Goal: Find specific page/section: Find specific page/section

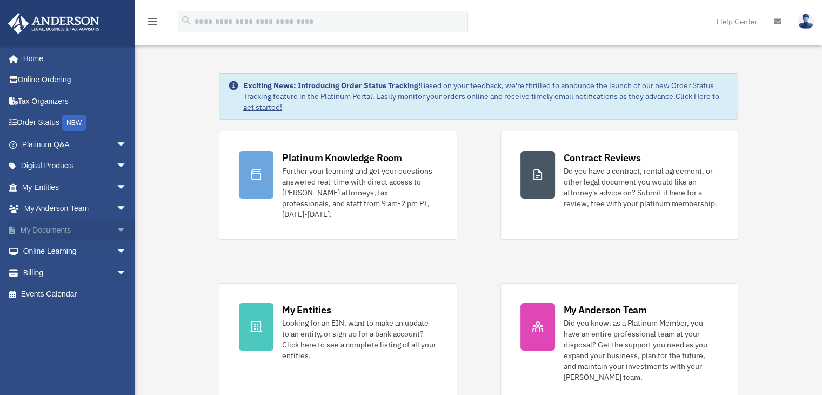
click at [86, 230] on link "My Documents arrow_drop_down" at bounding box center [76, 230] width 136 height 22
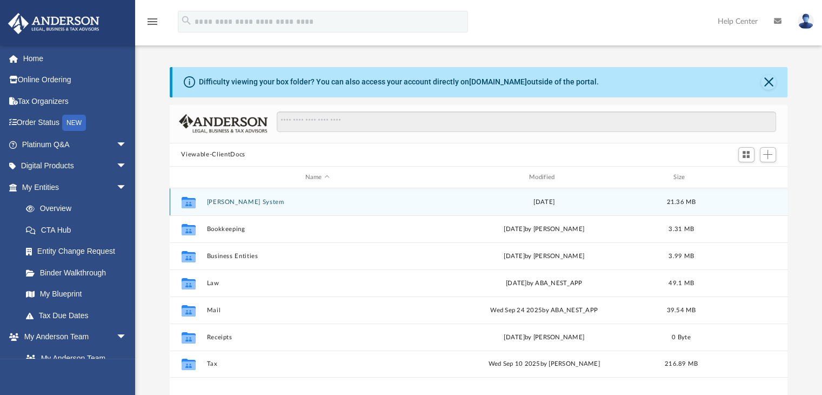
scroll to position [237, 610]
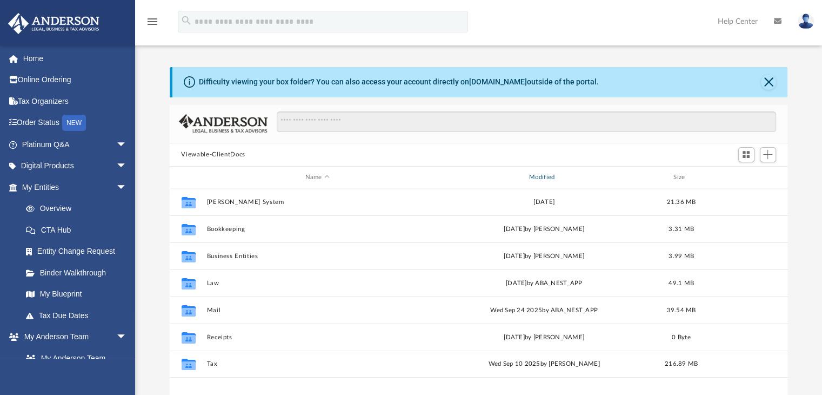
click at [557, 173] on div "Modified" at bounding box center [544, 177] width 222 height 10
click at [532, 176] on div "Modified" at bounding box center [544, 177] width 222 height 10
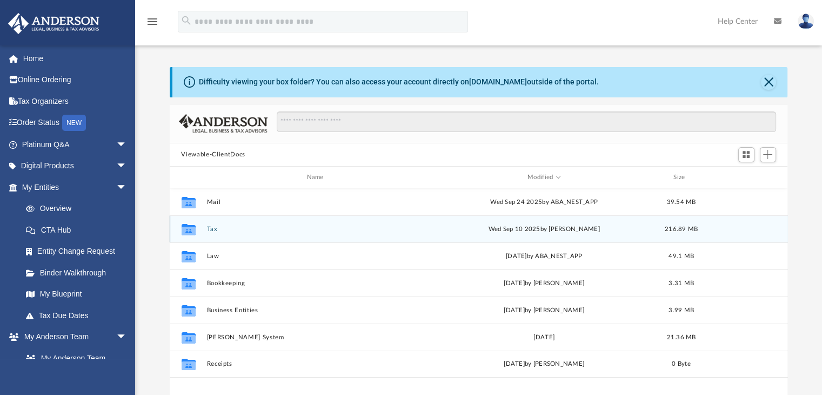
click at [212, 231] on button "Tax" at bounding box center [317, 228] width 222 height 7
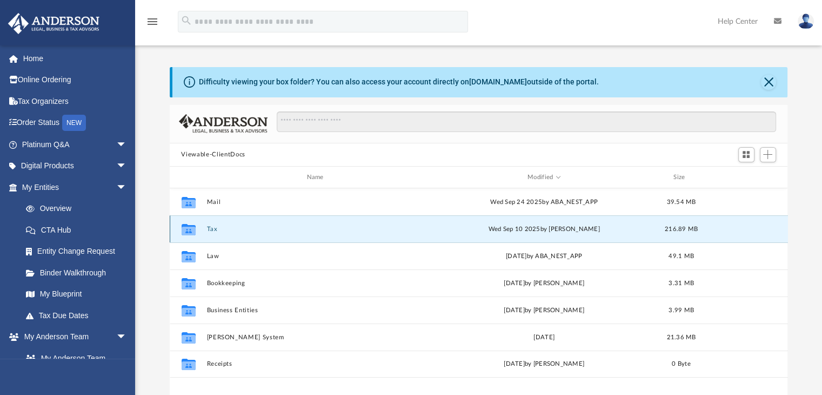
click at [212, 231] on button "Tax" at bounding box center [317, 228] width 222 height 7
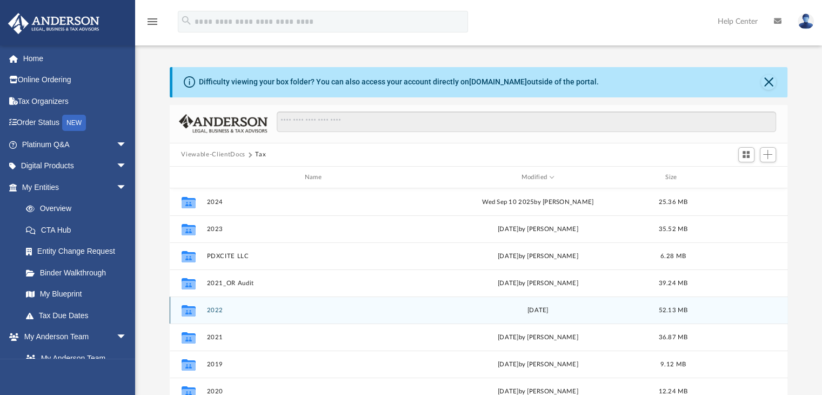
click at [213, 308] on button "2022" at bounding box center [315, 309] width 218 height 7
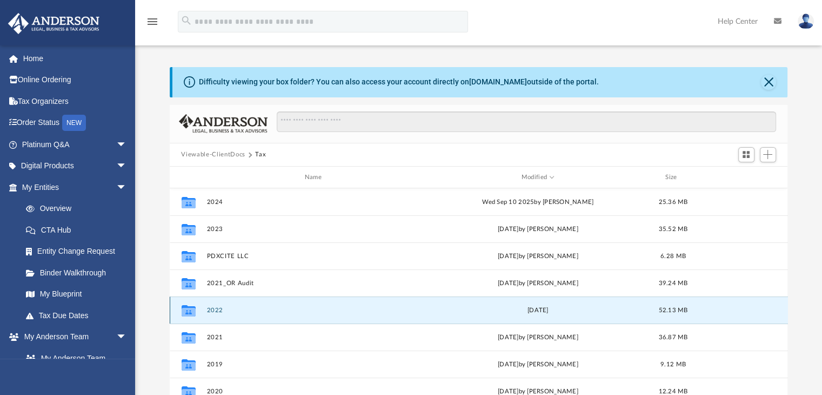
click at [213, 308] on button "2022" at bounding box center [315, 309] width 218 height 7
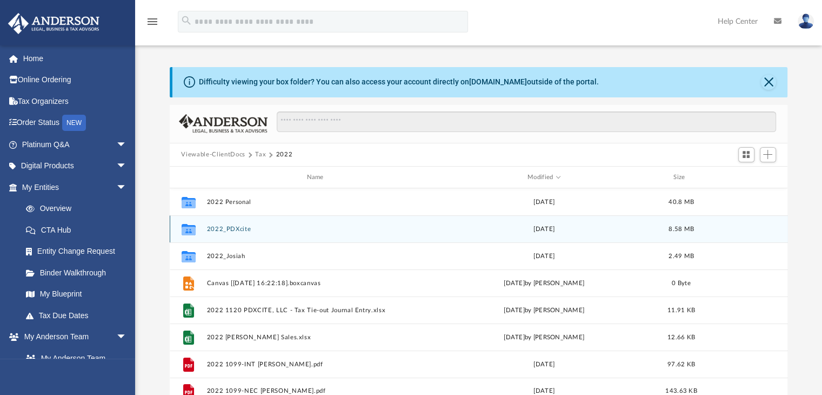
click at [236, 232] on button "2022_PDXcite" at bounding box center [317, 228] width 222 height 7
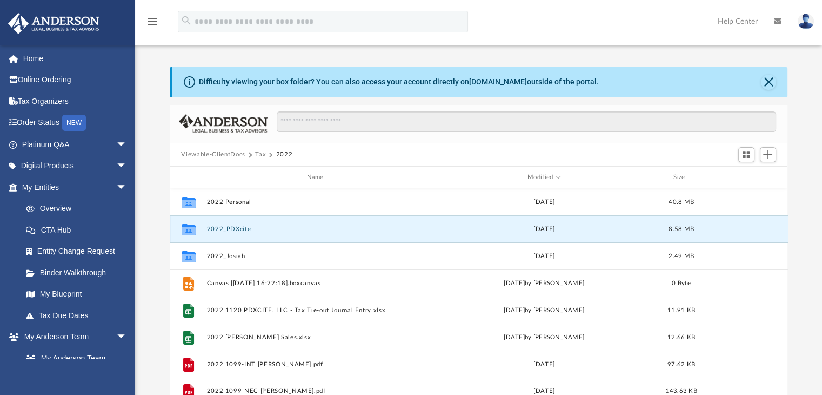
click at [236, 232] on button "2022_PDXcite" at bounding box center [317, 228] width 222 height 7
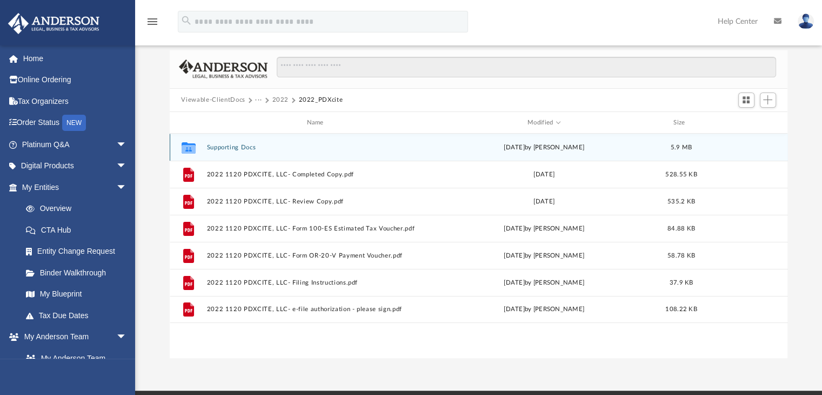
scroll to position [54, 0]
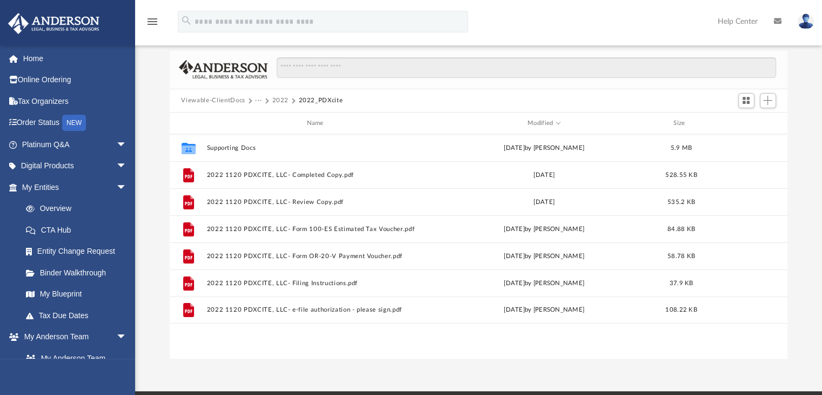
click at [277, 98] on button "2022" at bounding box center [280, 101] width 17 height 10
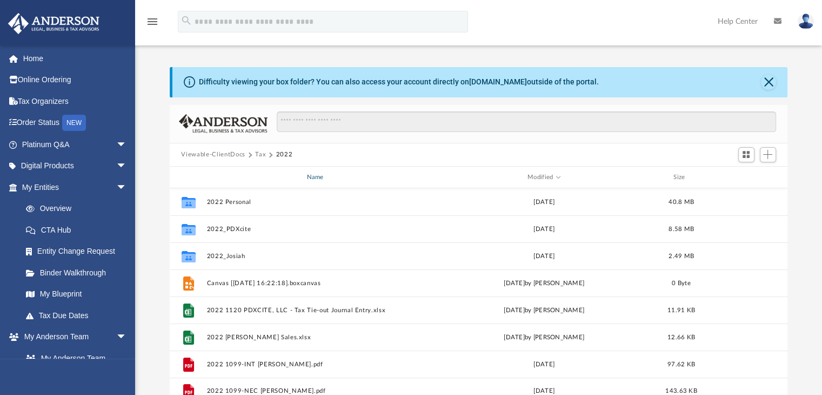
scroll to position [0, 0]
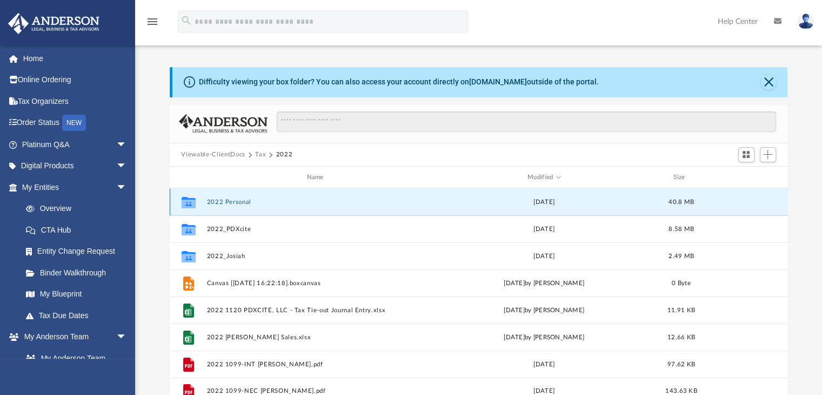
click at [237, 202] on button "2022 Personal" at bounding box center [317, 201] width 222 height 7
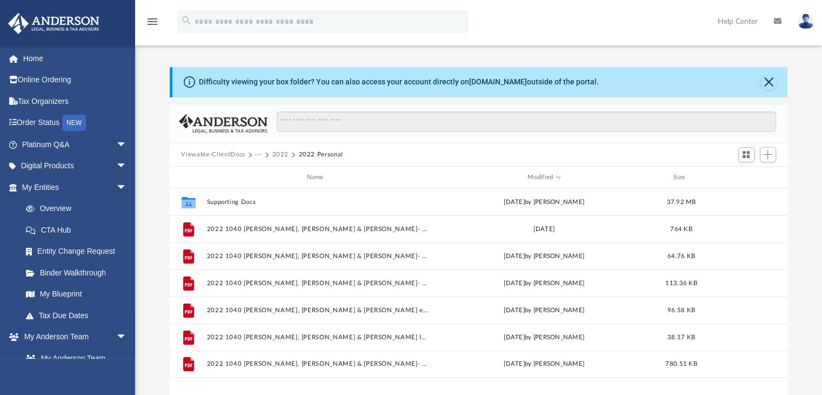
click at [257, 156] on button "···" at bounding box center [258, 155] width 7 height 10
click at [273, 156] on button "2022" at bounding box center [280, 155] width 17 height 10
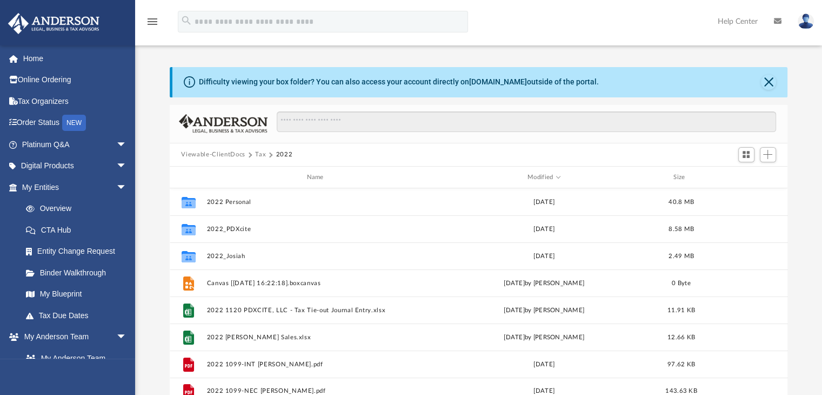
click at [258, 155] on button "Tax" at bounding box center [260, 155] width 11 height 10
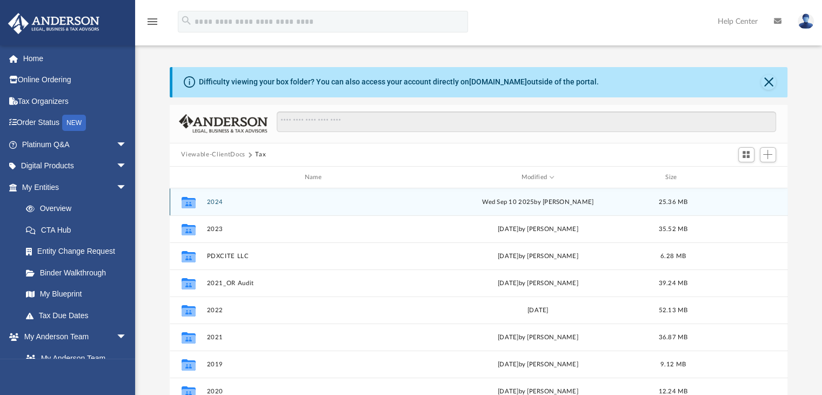
click at [217, 202] on button "2024" at bounding box center [315, 201] width 218 height 7
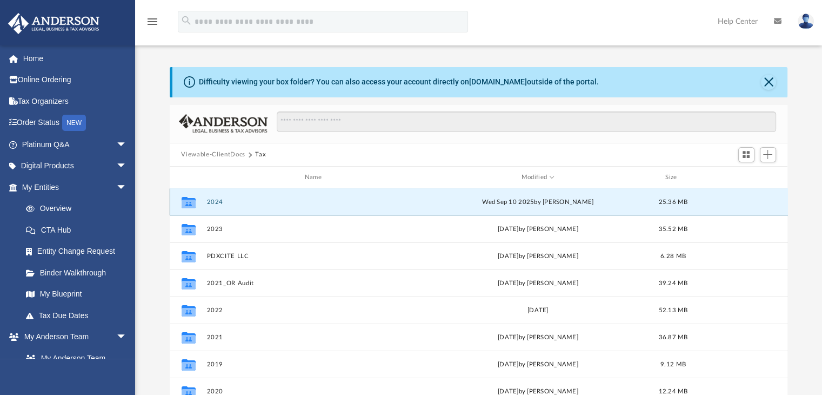
click at [217, 202] on button "2024" at bounding box center [315, 201] width 218 height 7
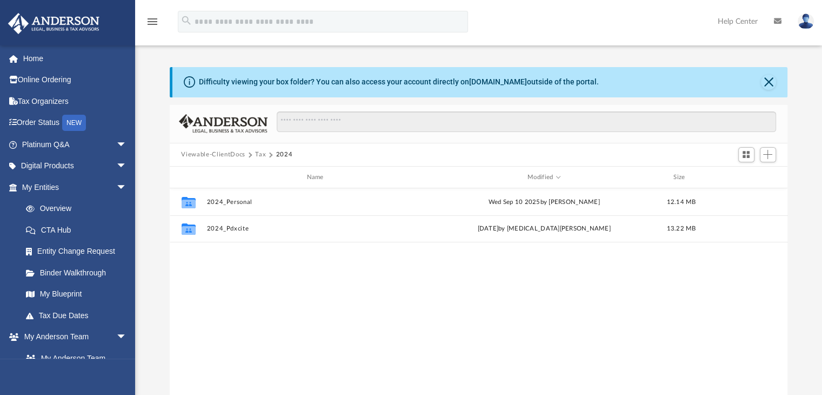
click at [805, 19] on img at bounding box center [806, 22] width 16 height 16
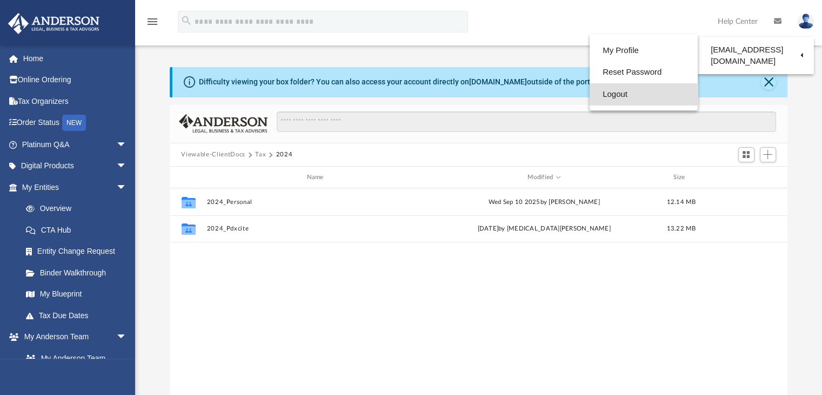
click at [644, 97] on link "Logout" at bounding box center [644, 94] width 108 height 22
